Goal: Information Seeking & Learning: Find specific fact

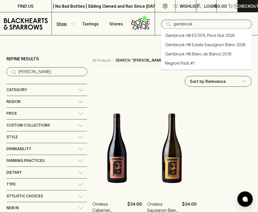
type input "gembrook"
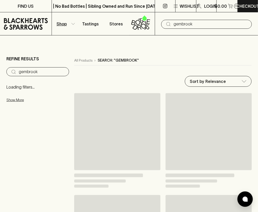
type input "gembrook"
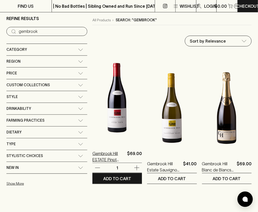
scroll to position [40, 0]
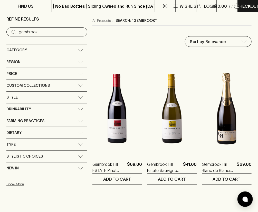
click at [43, 28] on div "​ gembrook" at bounding box center [46, 31] width 81 height 9
type input "GIANT STEPS"
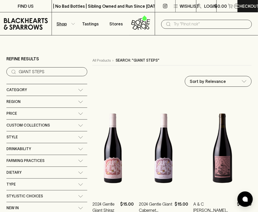
click at [191, 24] on input "text" at bounding box center [211, 24] width 74 height 8
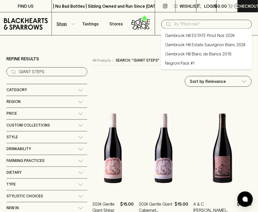
paste input "GIANT STEPS"
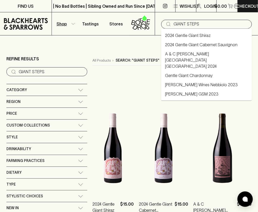
type input "GIANT STEPS"
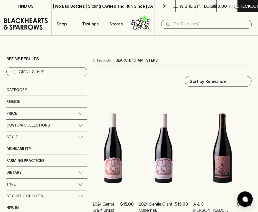
click at [182, 25] on input "text" at bounding box center [211, 24] width 74 height 8
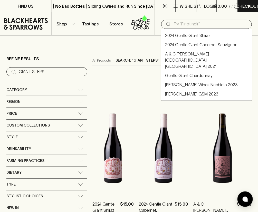
paste input "[GEOGRAPHIC_DATA][PERSON_NAME]"
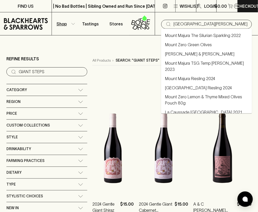
type input "[GEOGRAPHIC_DATA][PERSON_NAME]"
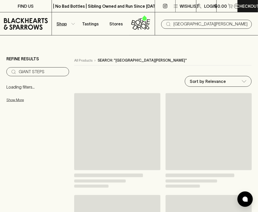
type input "[GEOGRAPHIC_DATA][PERSON_NAME]"
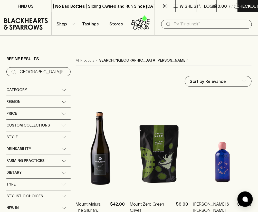
click at [193, 26] on input "text" at bounding box center [211, 24] width 74 height 8
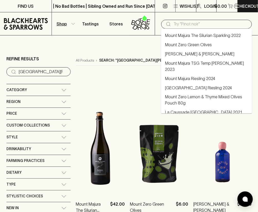
paste input "OAKRIDGE"
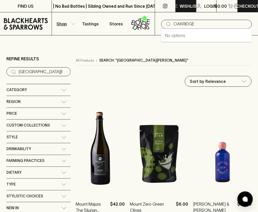
type input "OAKRIDGE"
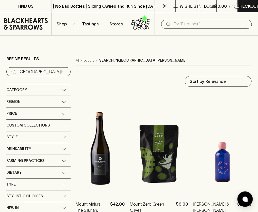
click at [177, 23] on input "text" at bounding box center [211, 24] width 74 height 8
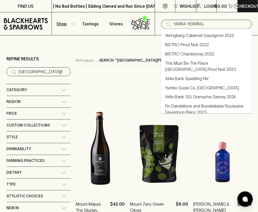
type input "YARRA YERRING"
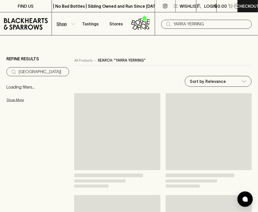
type input "YARRA YERRING"
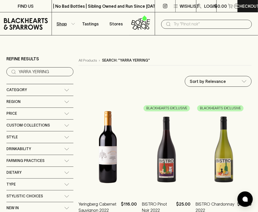
scroll to position [8, 0]
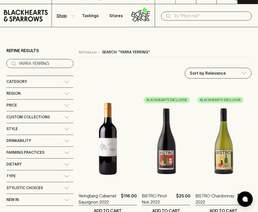
click at [144, 71] on div "Sort by Relevance default ​" at bounding box center [165, 73] width 173 height 11
click at [180, 13] on input "text" at bounding box center [211, 16] width 74 height 8
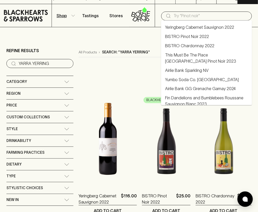
paste input "YERINGBERG"
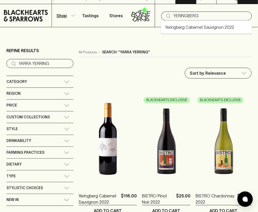
type input "YERINGBERG"
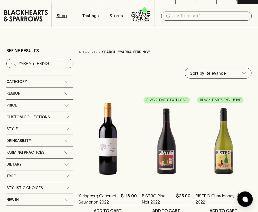
click at [185, 18] on input "text" at bounding box center [211, 16] width 74 height 8
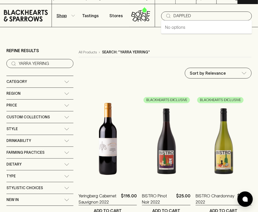
type input "DAPPLED"
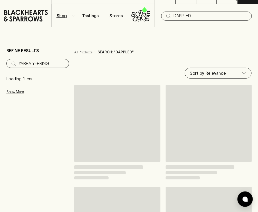
type input "DAPPLED"
